Goal: Find specific page/section: Find specific page/section

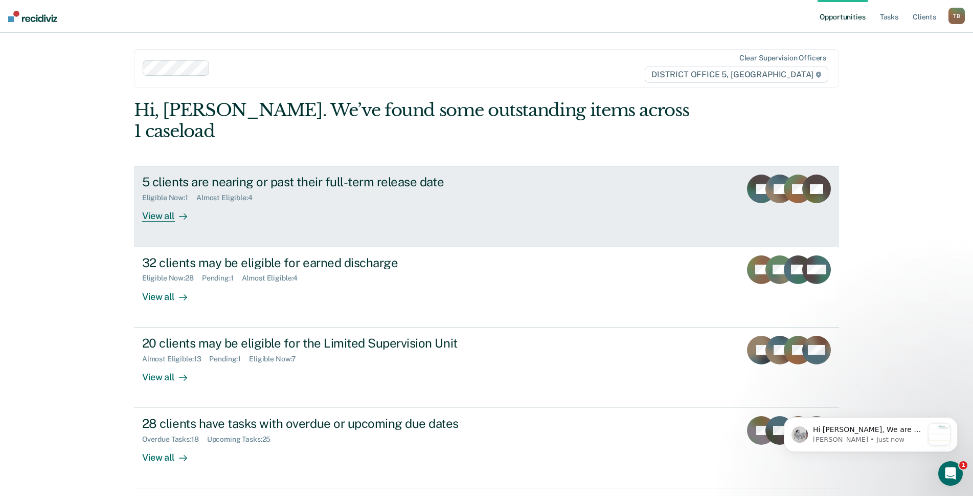
click at [151, 202] on div "View all" at bounding box center [170, 212] width 57 height 20
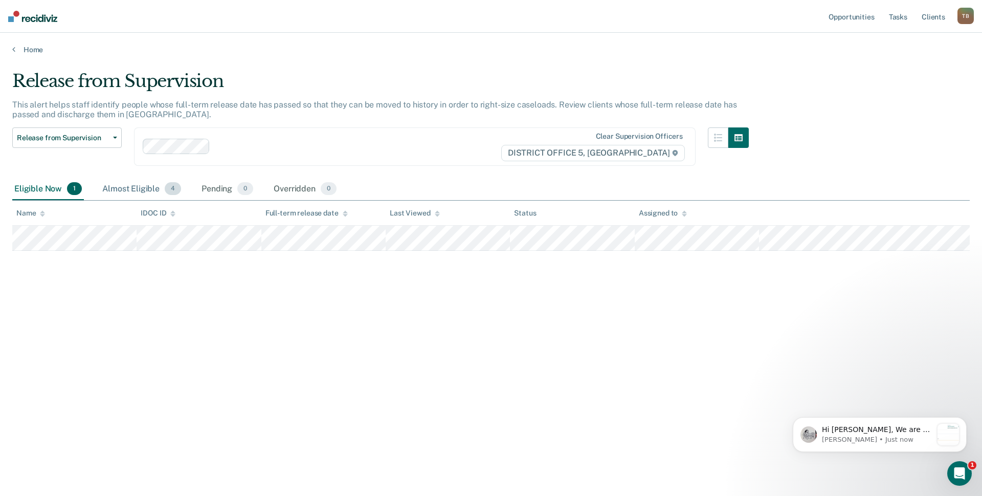
click at [126, 188] on div "Almost Eligible 4" at bounding box center [141, 189] width 83 height 23
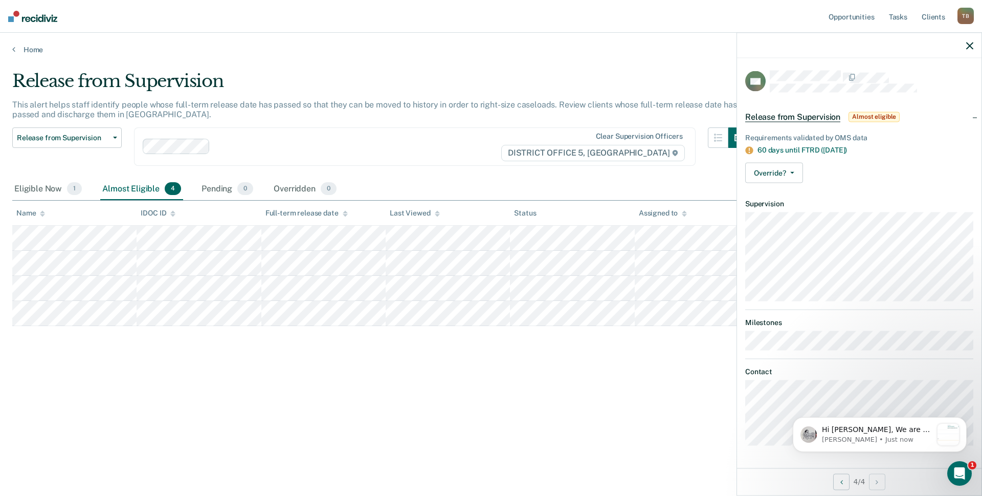
click at [601, 428] on div "Release from Supervision This alert helps staff identify people whose full-term…" at bounding box center [491, 261] width 958 height 381
click at [971, 45] on icon "button" at bounding box center [969, 45] width 7 height 7
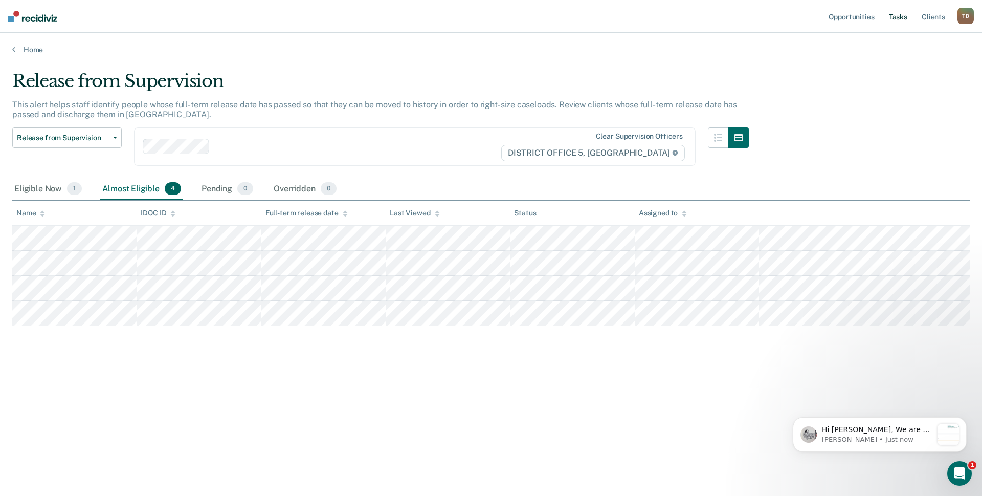
click at [902, 14] on link "Tasks" at bounding box center [898, 16] width 23 height 33
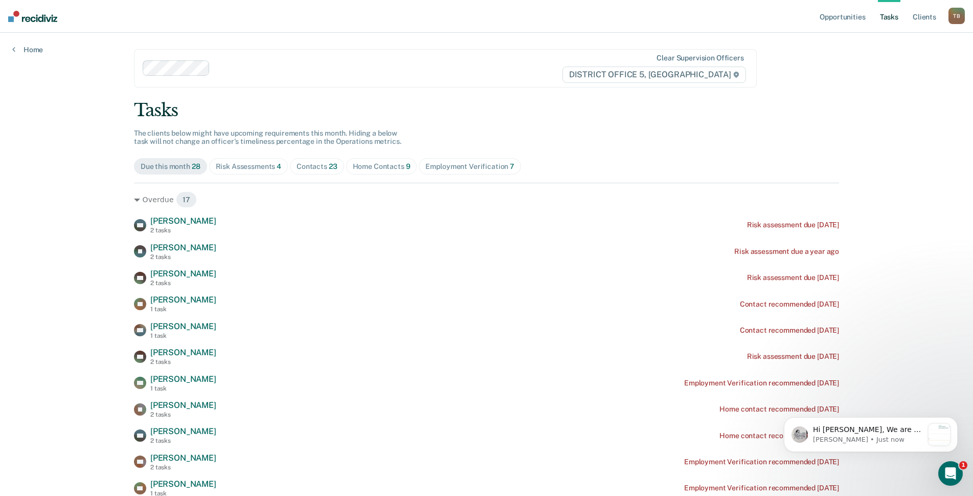
click at [253, 168] on div "Risk Assessments 4" at bounding box center [249, 166] width 66 height 9
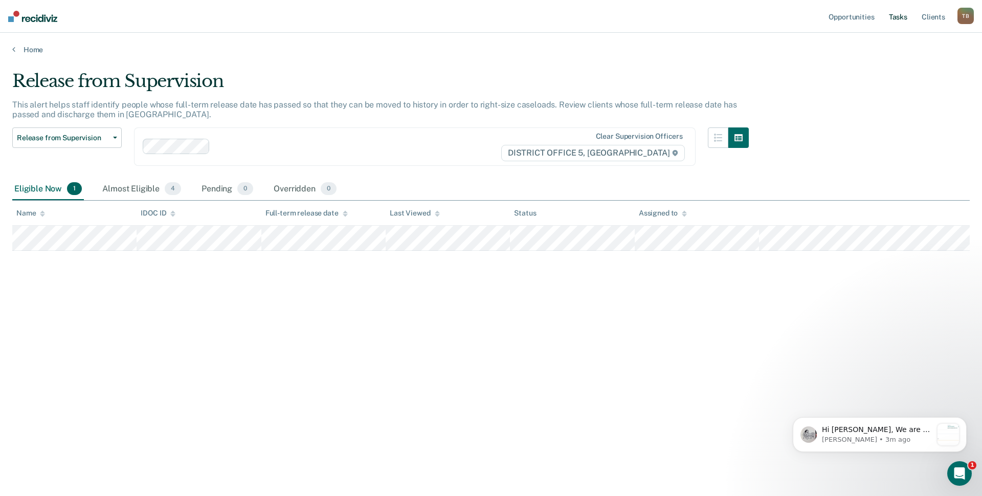
click at [904, 14] on link "Tasks" at bounding box center [898, 16] width 23 height 33
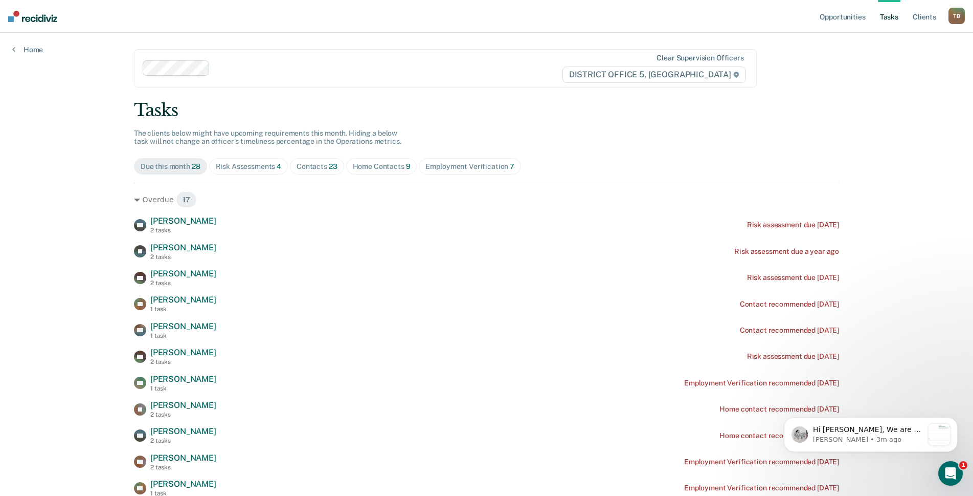
click at [386, 167] on div "Home Contacts 9" at bounding box center [382, 166] width 58 height 9
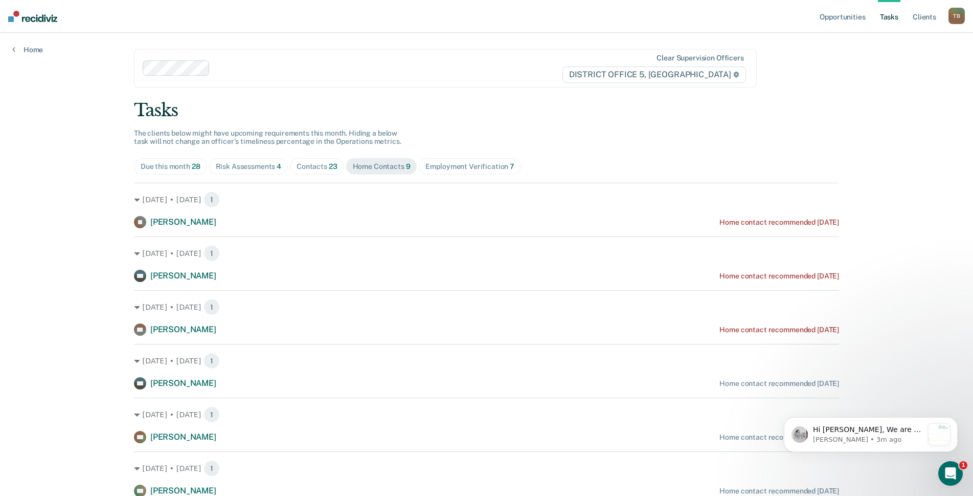
click at [315, 164] on div "Contacts 23" at bounding box center [317, 166] width 41 height 9
